Goal: Information Seeking & Learning: Learn about a topic

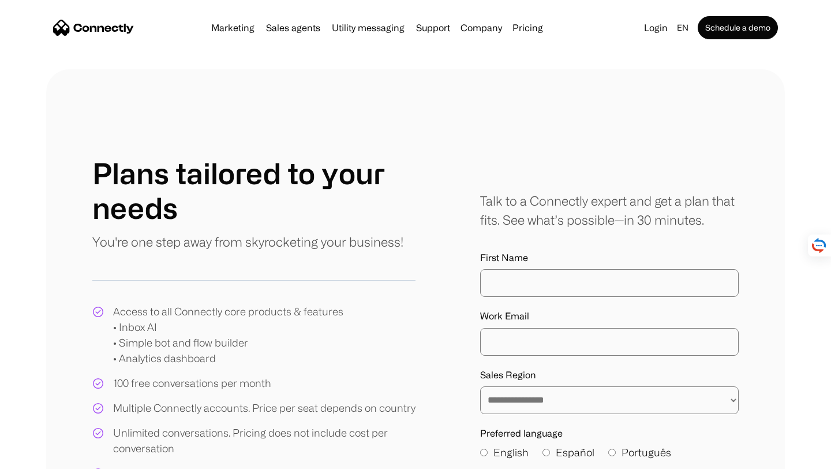
click at [106, 28] on img "home" at bounding box center [93, 28] width 81 height 16
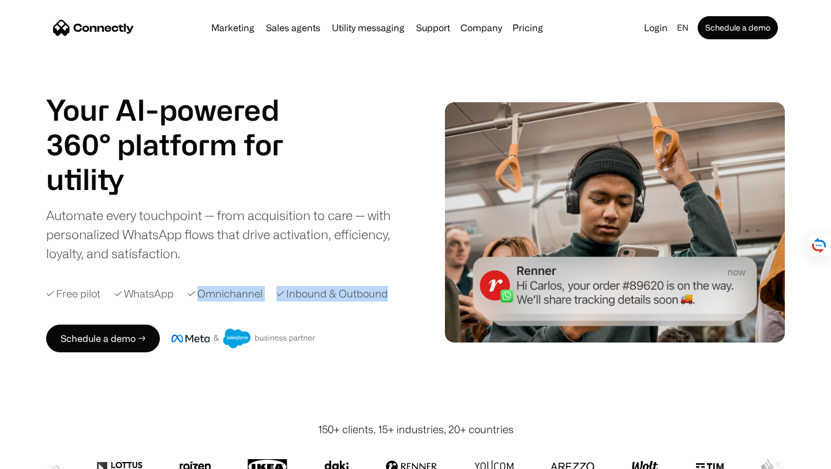
drag, startPoint x: 196, startPoint y: 294, endPoint x: 392, endPoint y: 291, distance: 195.6
click at [392, 291] on div "✓ Free pilot ✓ WhatsApp ✓ Omnichannel ✓ Inbound & Outbound" at bounding box center [238, 294] width 384 height 16
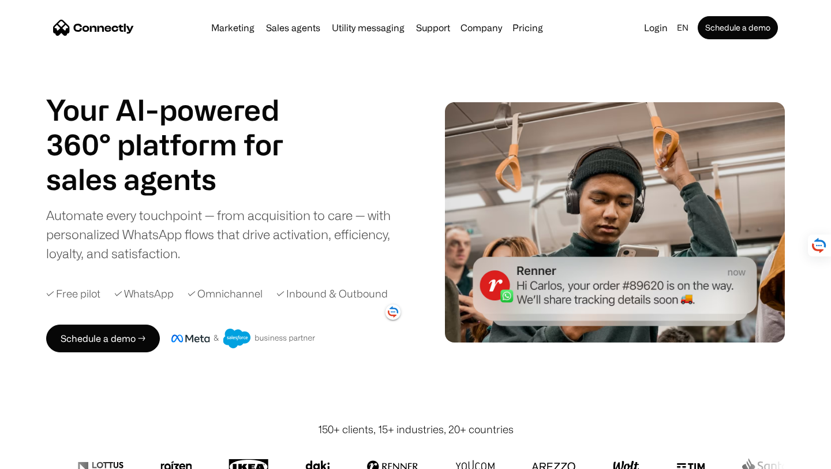
click at [304, 228] on div "Automate every touchpoint — from acquisition to care — with personalized WhatsA…" at bounding box center [228, 233] width 364 height 57
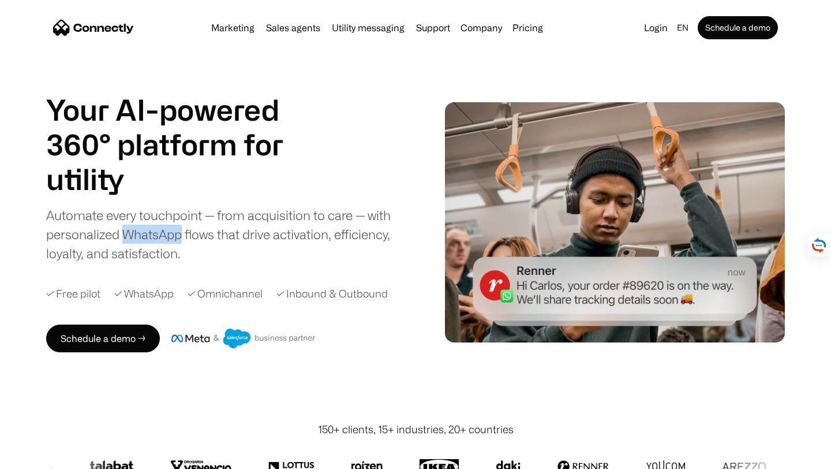
drag, startPoint x: 126, startPoint y: 235, endPoint x: 181, endPoint y: 239, distance: 54.9
click at [181, 239] on div "Automate every touchpoint — from acquisition to care — with personalized WhatsA…" at bounding box center [228, 233] width 364 height 57
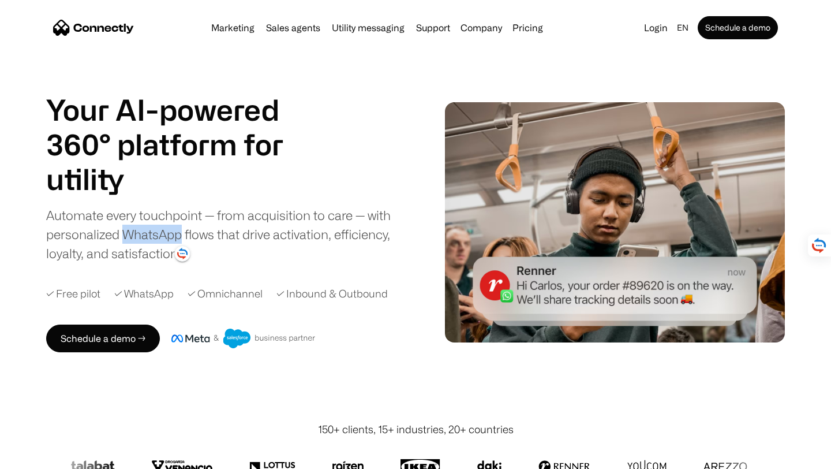
click at [166, 234] on div "Automate every touchpoint — from acquisition to care — with personalized WhatsA…" at bounding box center [228, 233] width 364 height 57
